Goal: Find contact information: Find contact information

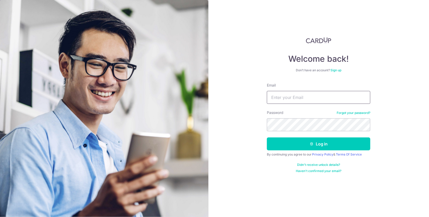
click at [282, 98] on input "Email" at bounding box center [318, 97] width 103 height 13
type input "[EMAIL_ADDRESS][DOMAIN_NAME]"
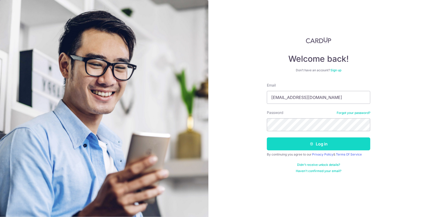
click at [308, 146] on button "Log in" at bounding box center [318, 143] width 103 height 13
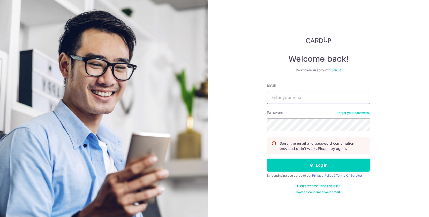
click at [293, 98] on input "Email" at bounding box center [318, 97] width 103 height 13
type input "[EMAIL_ADDRESS][DOMAIN_NAME]"
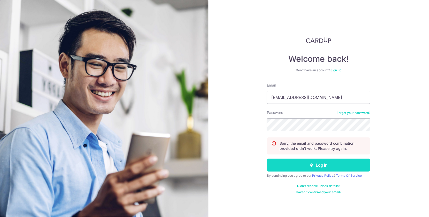
click at [319, 168] on button "Log in" at bounding box center [318, 165] width 103 height 13
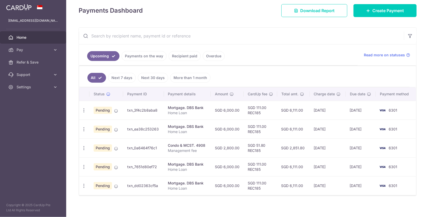
scroll to position [74, 0]
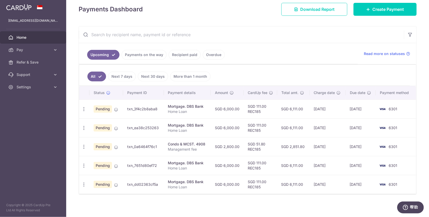
click at [205, 52] on link "Overdue" at bounding box center [214, 55] width 22 height 10
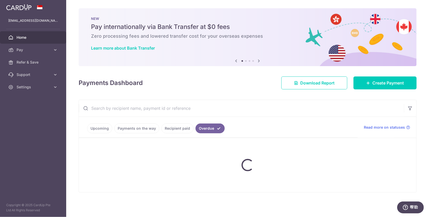
scroll to position [0, 0]
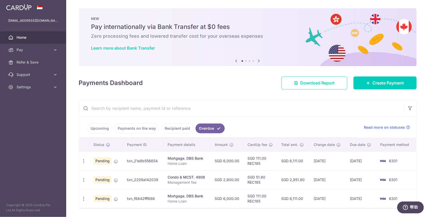
click at [96, 128] on link "Upcoming" at bounding box center [99, 128] width 25 height 10
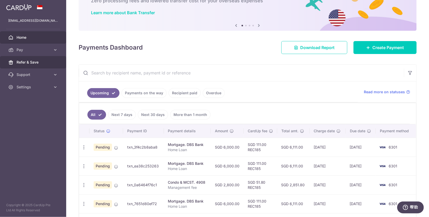
scroll to position [49, 0]
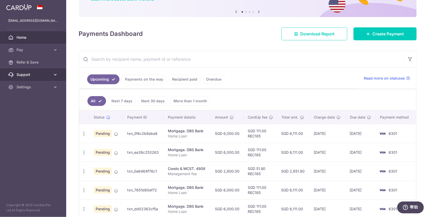
click at [36, 74] on span "Support" at bounding box center [34, 74] width 34 height 5
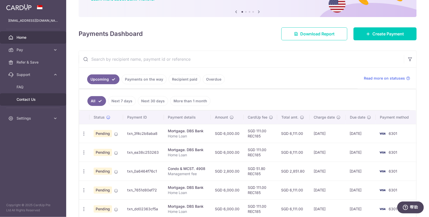
click at [32, 98] on span "Contact Us" at bounding box center [34, 99] width 34 height 5
